Goal: Task Accomplishment & Management: Use online tool/utility

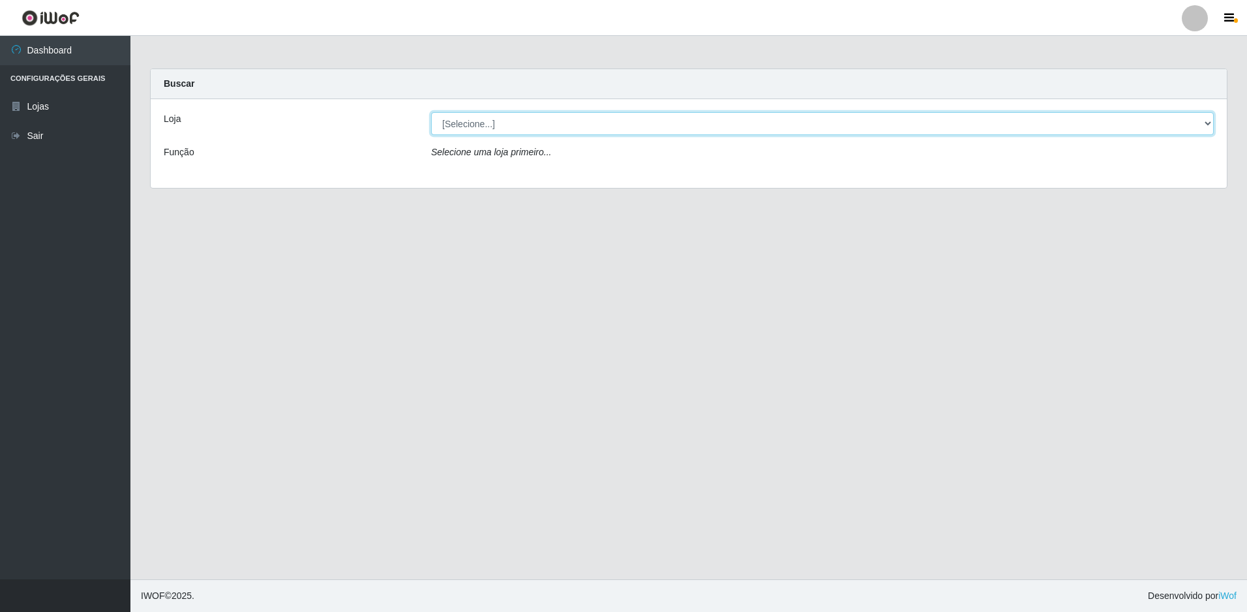
click at [502, 121] on select "[Selecione...] Extraplus - Loja 50 [GEOGRAPHIC_DATA]" at bounding box center [822, 123] width 783 height 23
select select "451"
click at [431, 112] on select "[Selecione...] Extraplus - Loja 50 [GEOGRAPHIC_DATA]" at bounding box center [822, 123] width 783 height 23
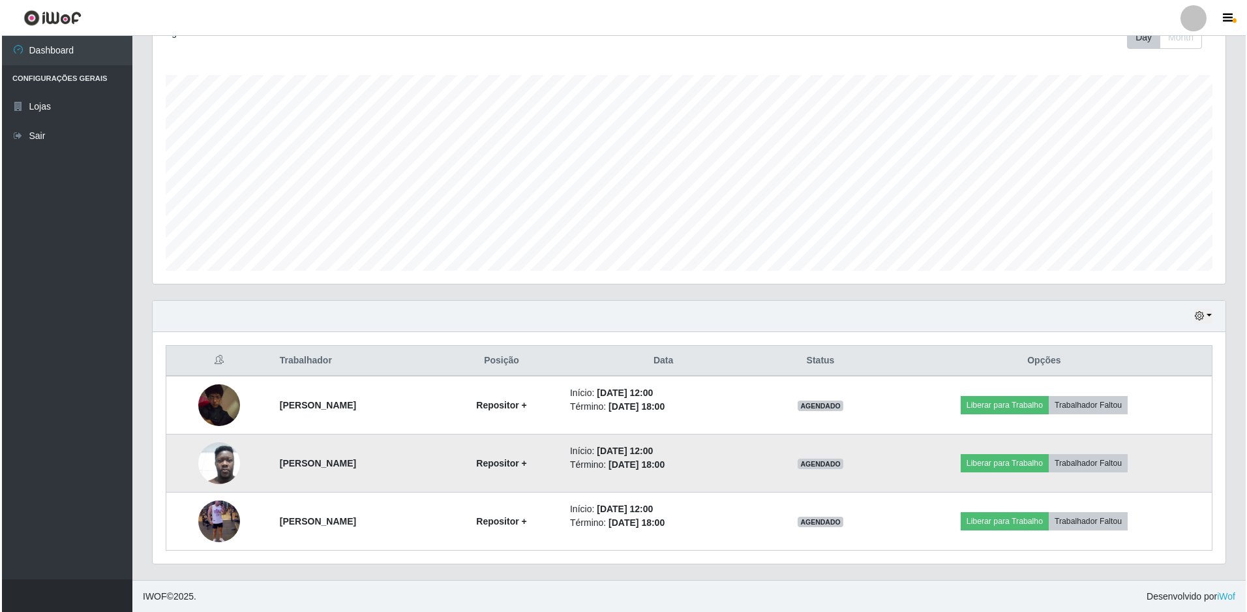
scroll to position [196, 0]
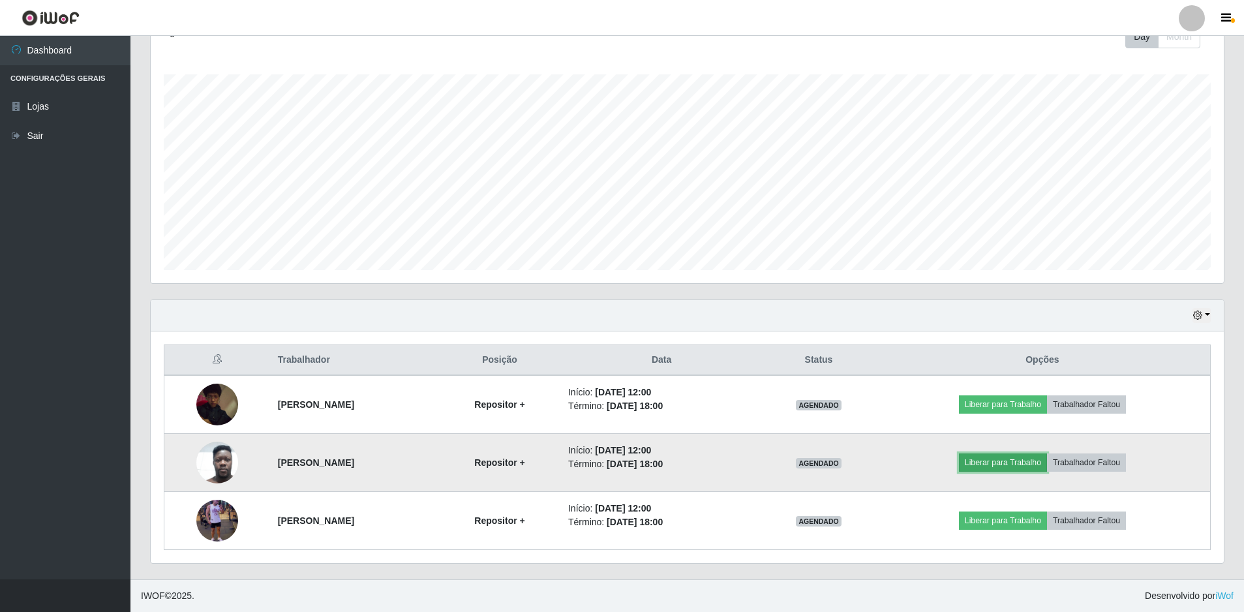
click at [1034, 464] on button "Liberar para Trabalho" at bounding box center [1003, 462] width 88 height 18
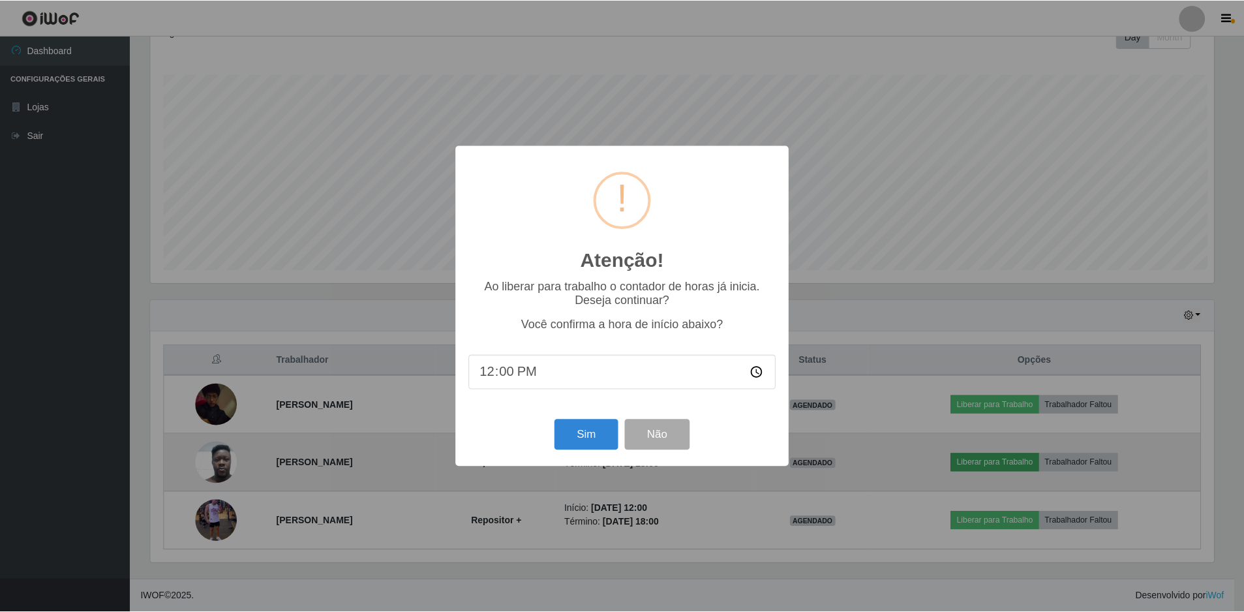
scroll to position [271, 1066]
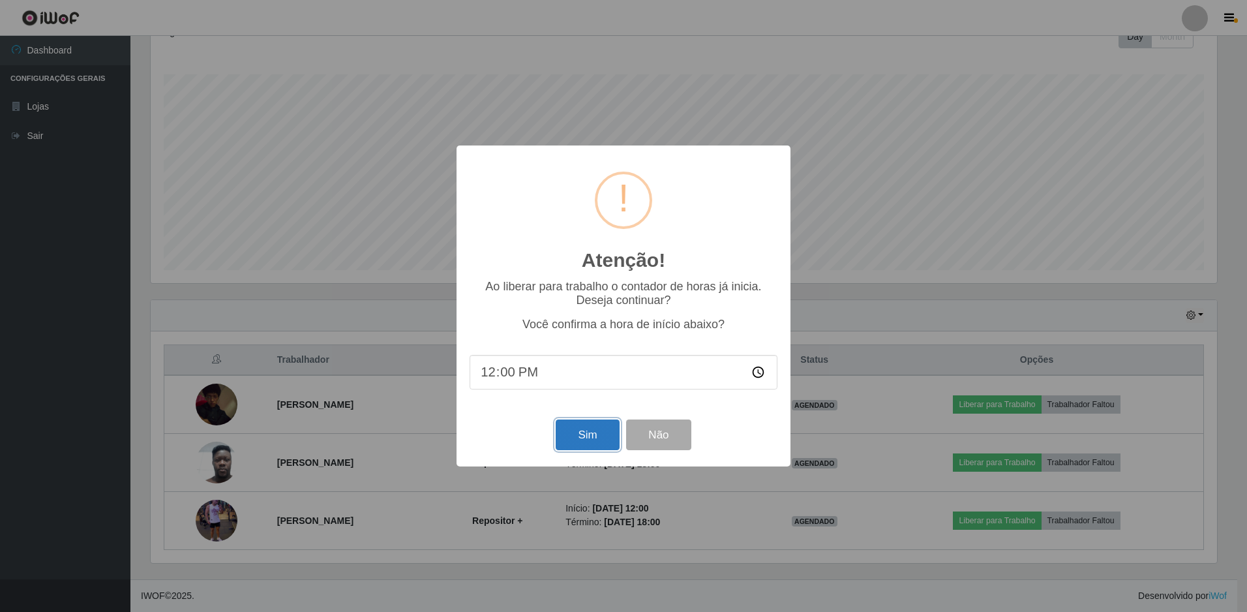
click at [564, 443] on button "Sim" at bounding box center [587, 434] width 63 height 31
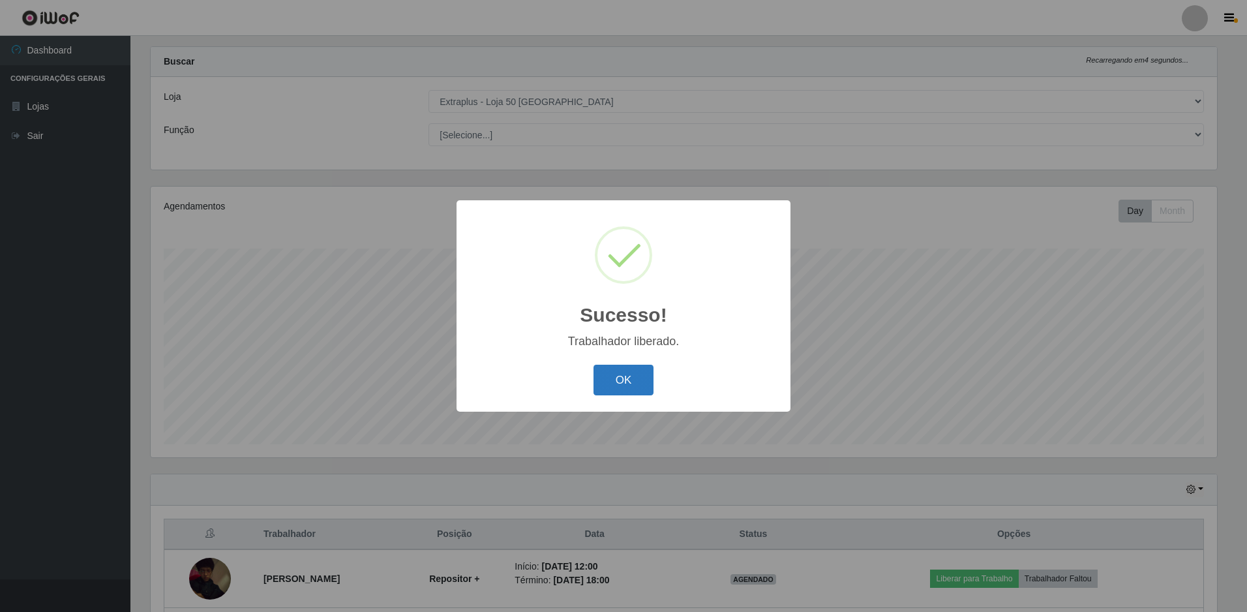
click at [631, 375] on button "OK" at bounding box center [624, 380] width 61 height 31
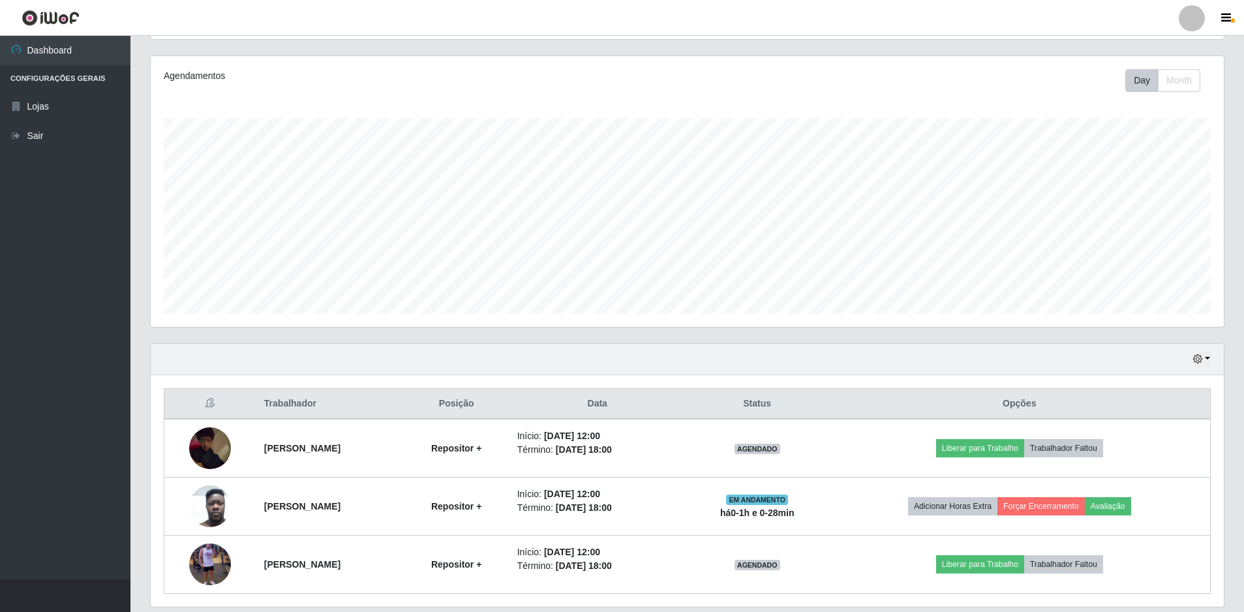
scroll to position [196, 0]
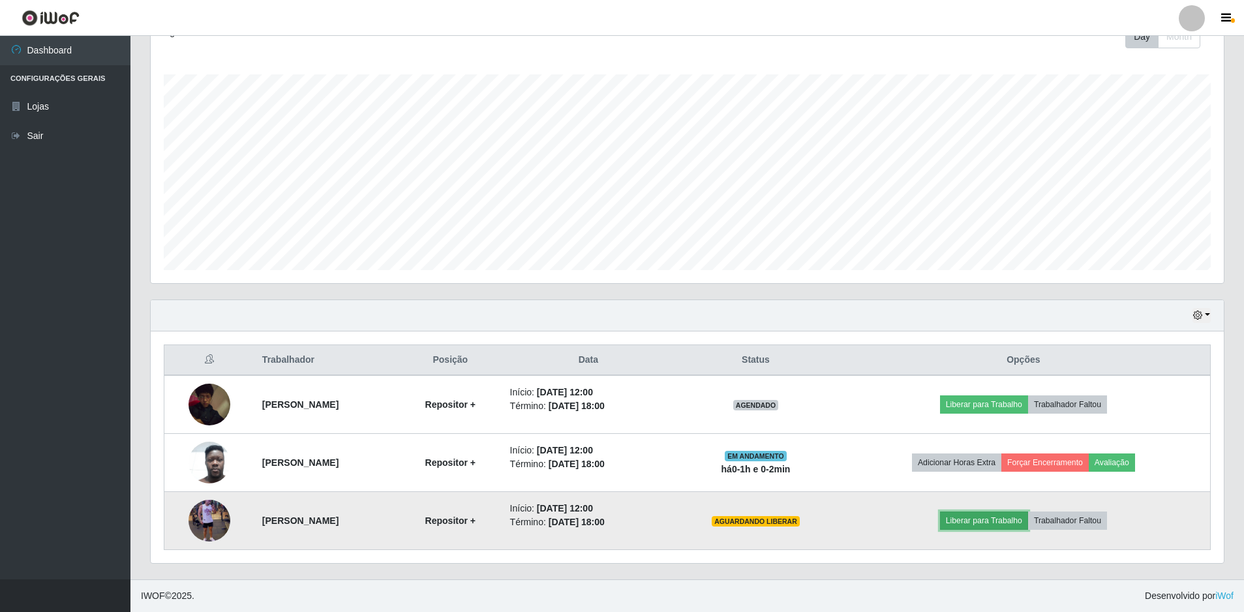
click at [1013, 522] on button "Liberar para Trabalho" at bounding box center [984, 520] width 88 height 18
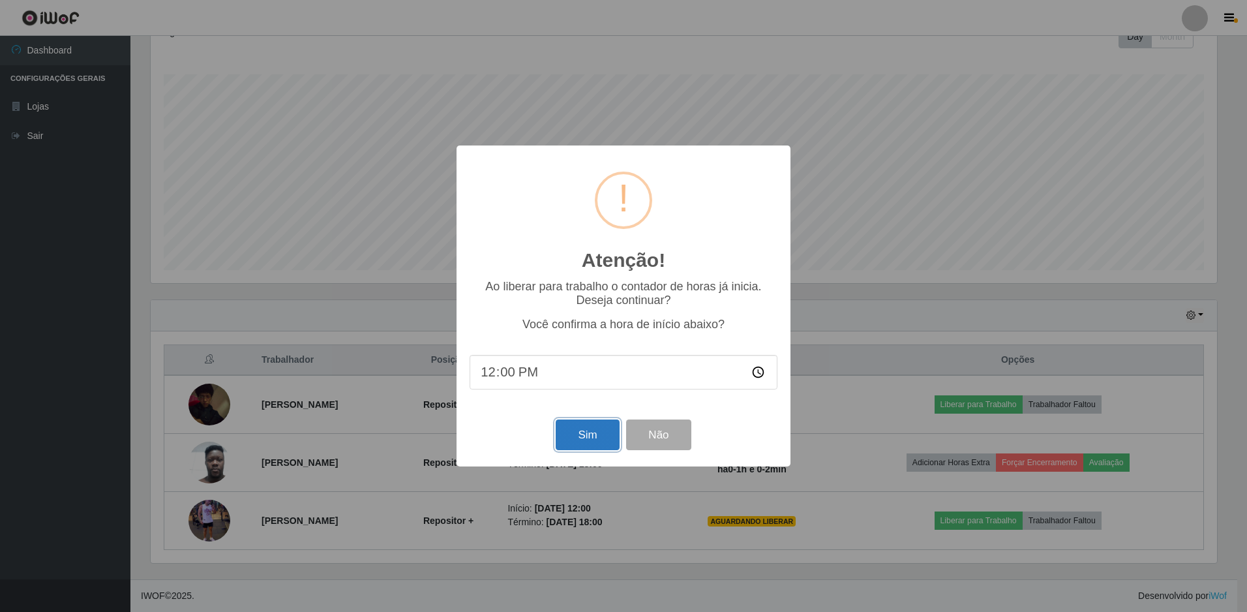
click at [592, 436] on button "Sim" at bounding box center [587, 434] width 63 height 31
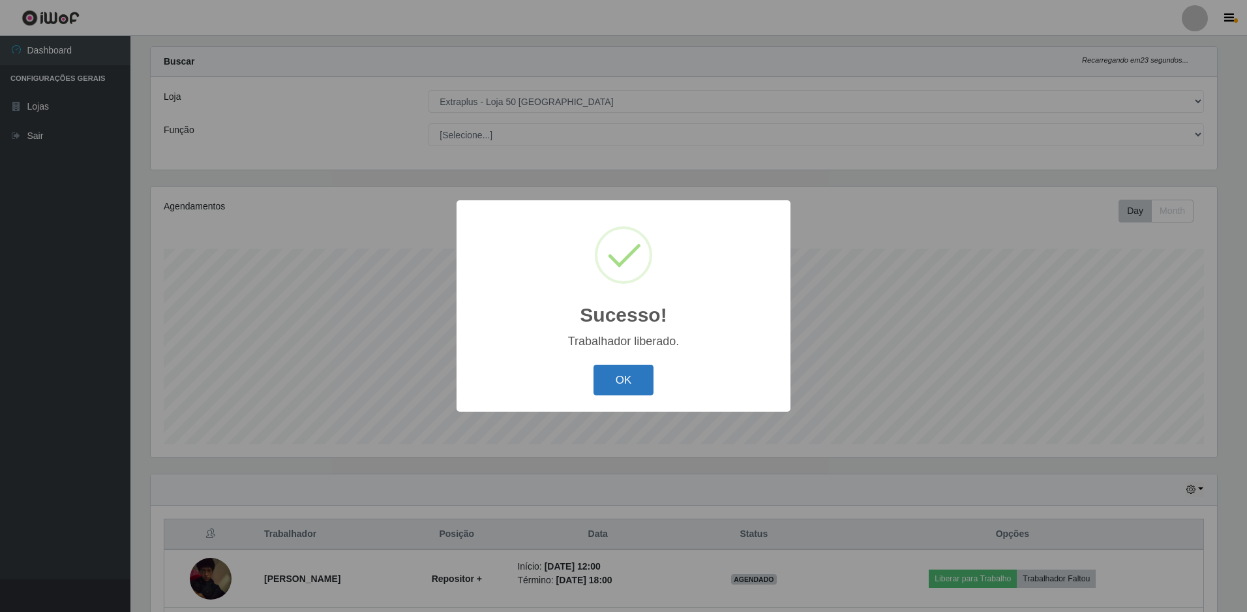
click at [616, 384] on button "OK" at bounding box center [624, 380] width 61 height 31
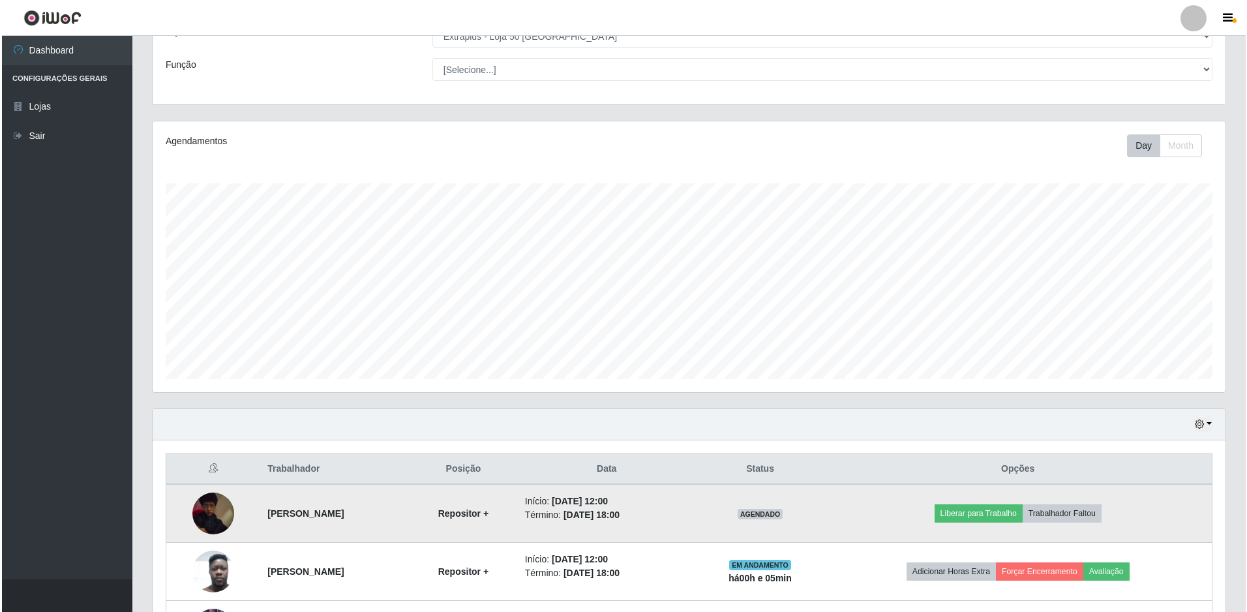
scroll to position [196, 0]
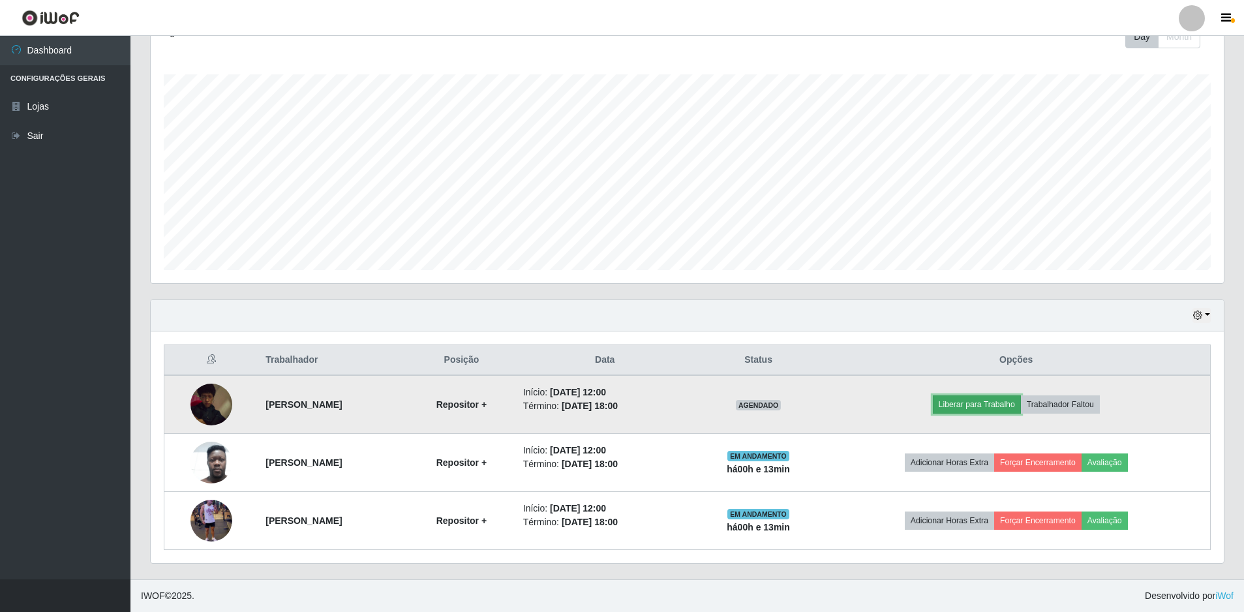
click at [1010, 404] on button "Liberar para Trabalho" at bounding box center [977, 404] width 88 height 18
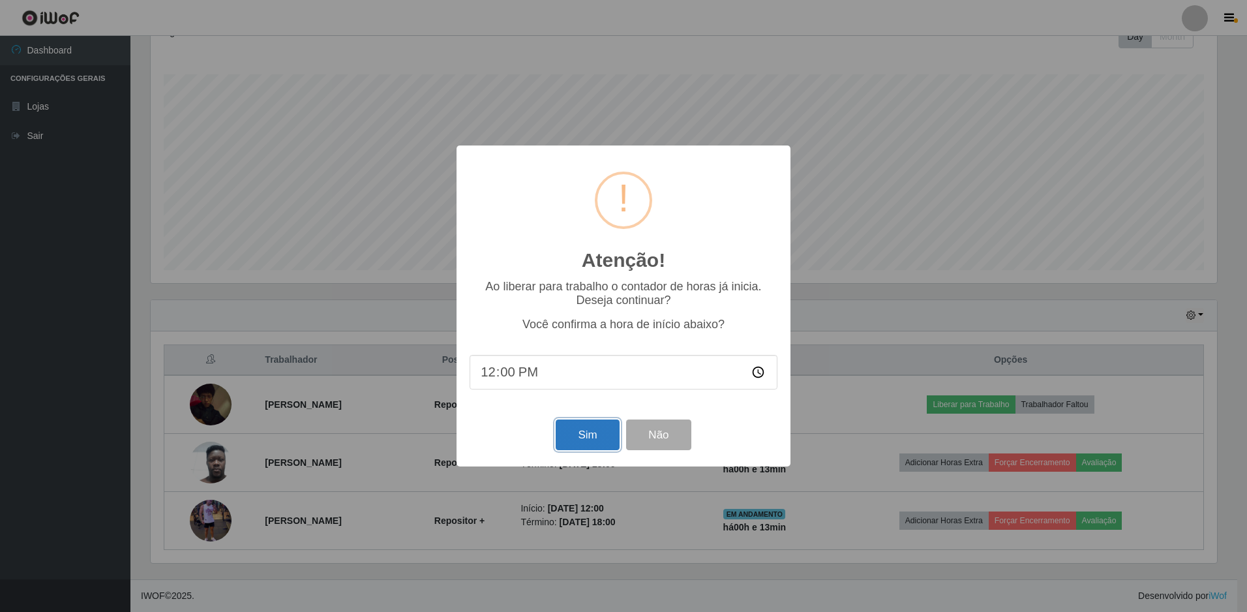
click at [590, 438] on button "Sim" at bounding box center [587, 434] width 63 height 31
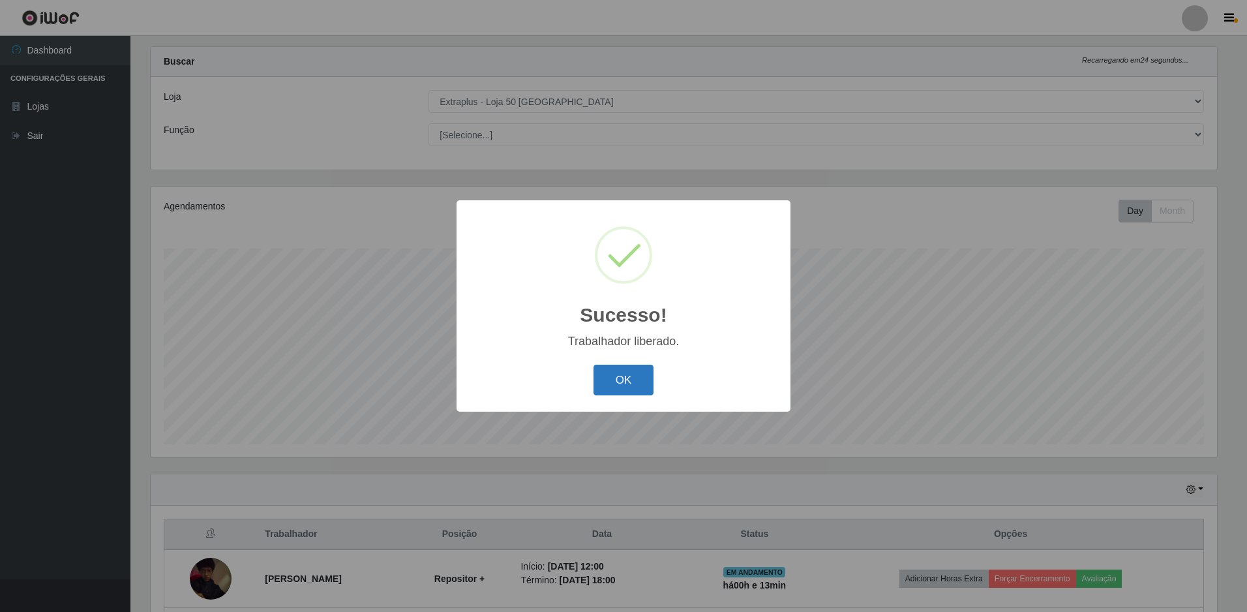
click at [625, 372] on button "OK" at bounding box center [624, 380] width 61 height 31
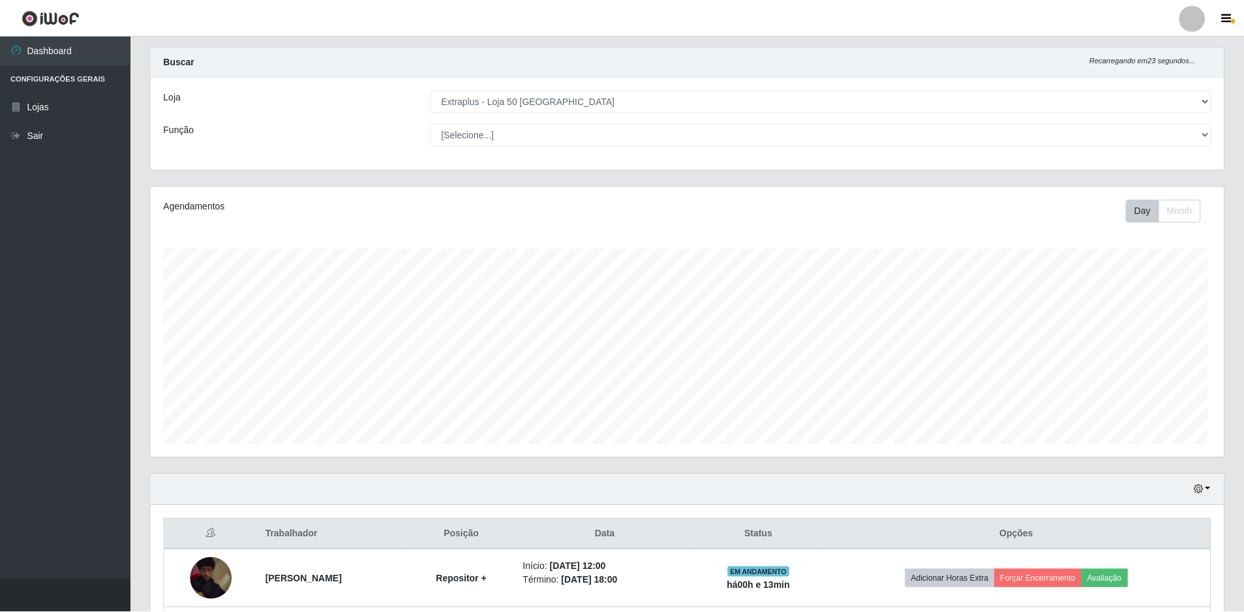
scroll to position [271, 1073]
